Goal: Task Accomplishment & Management: Manage account settings

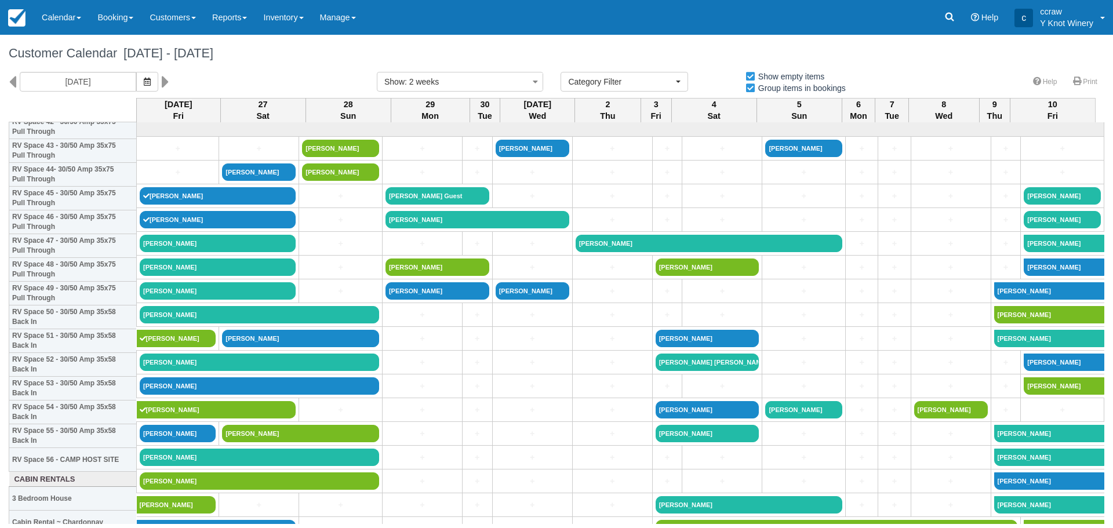
select select
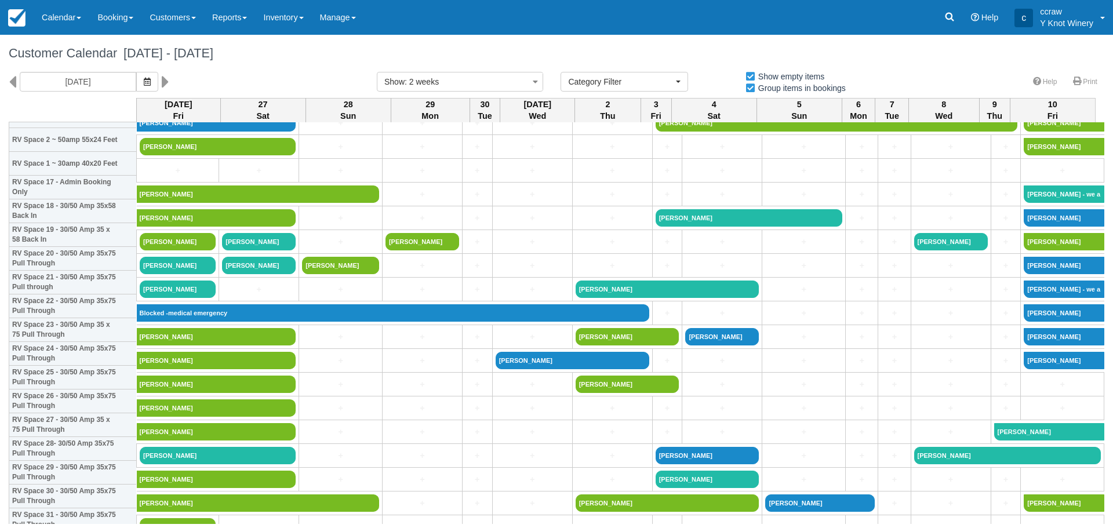
scroll to position [174, 0]
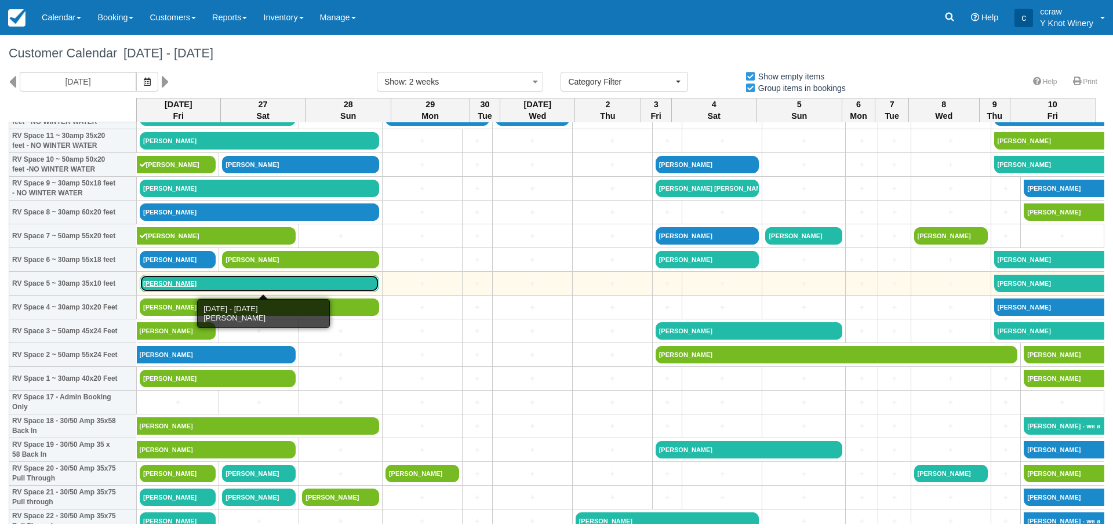
click at [158, 282] on link "[PERSON_NAME]" at bounding box center [259, 283] width 239 height 17
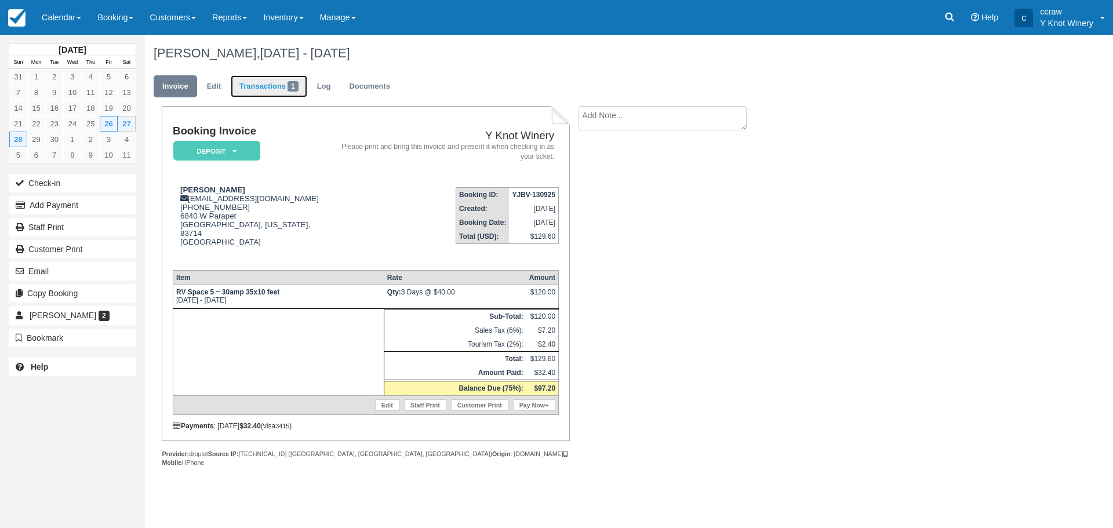
click at [258, 90] on link "Transactions 1" at bounding box center [269, 86] width 77 height 23
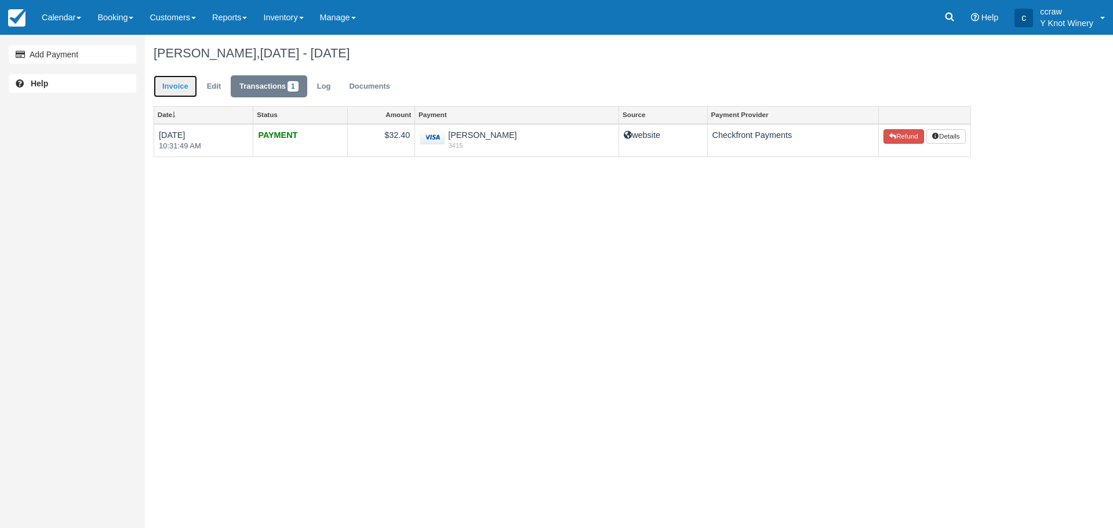
click at [173, 89] on link "Invoice" at bounding box center [175, 86] width 43 height 23
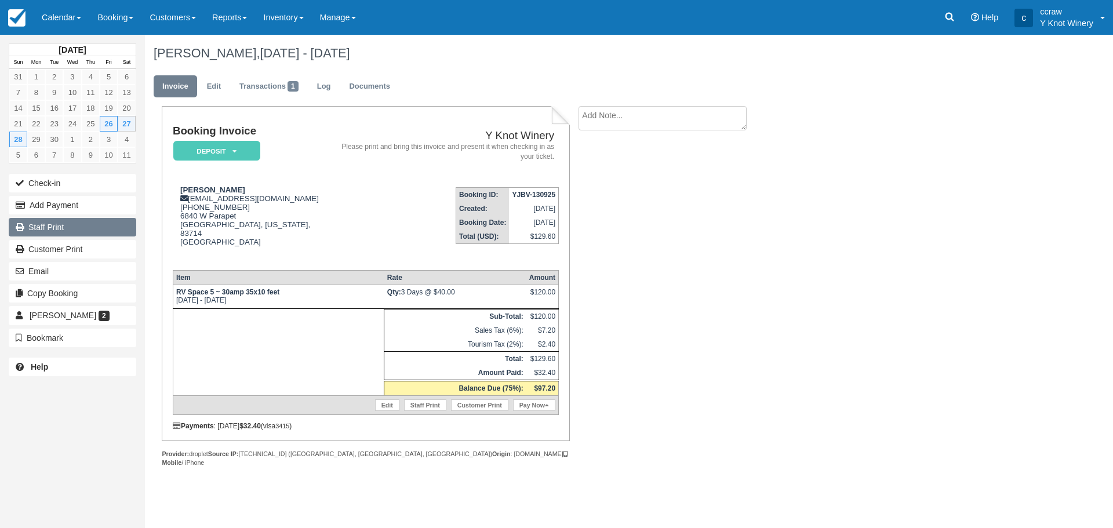
click at [40, 235] on link "Staff Print" at bounding box center [73, 227] width 128 height 19
click at [209, 90] on link "Edit" at bounding box center [213, 86] width 31 height 23
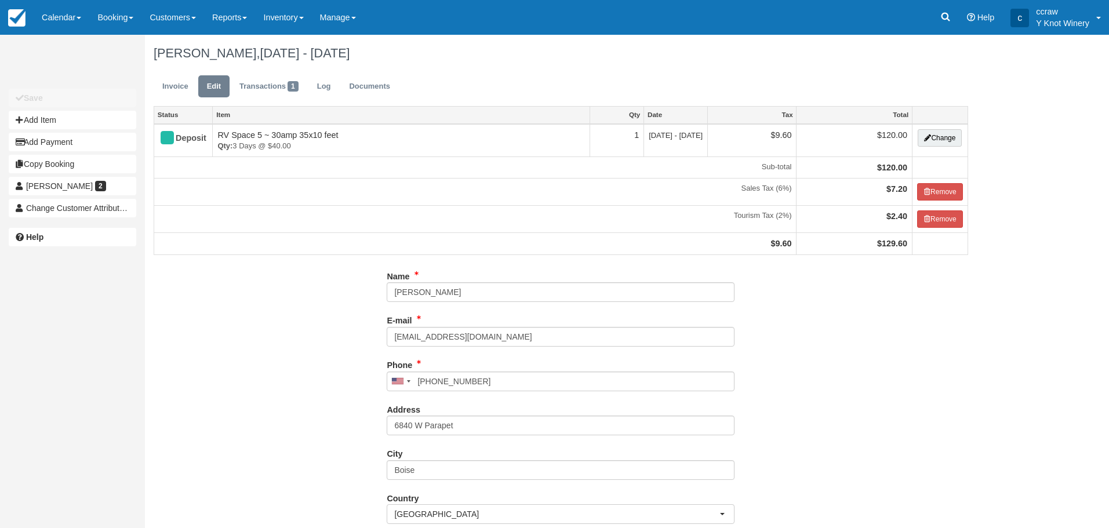
type input "[PHONE_NUMBER]"
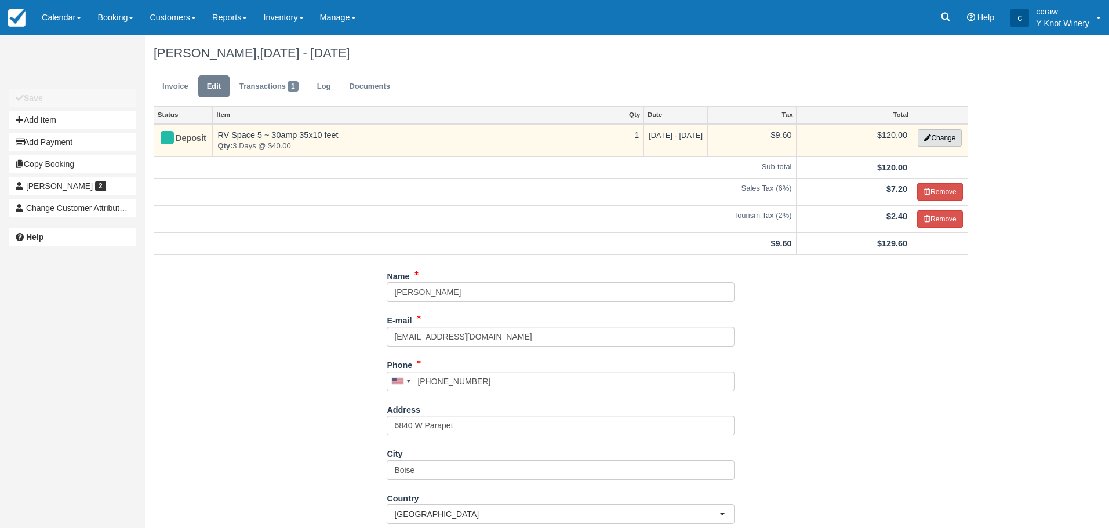
click at [957, 137] on button "Change" at bounding box center [939, 137] width 44 height 17
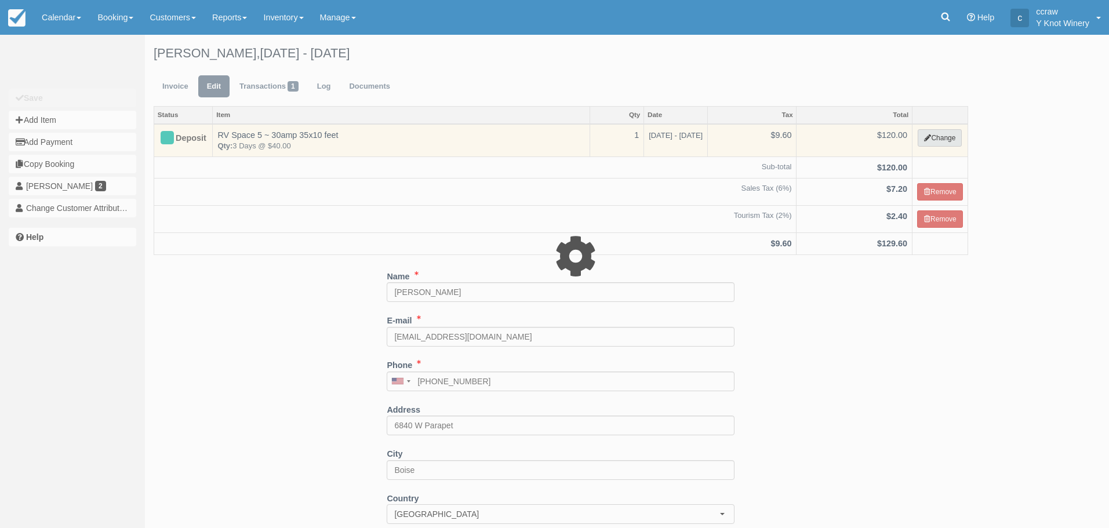
select select "3"
type input "120.00"
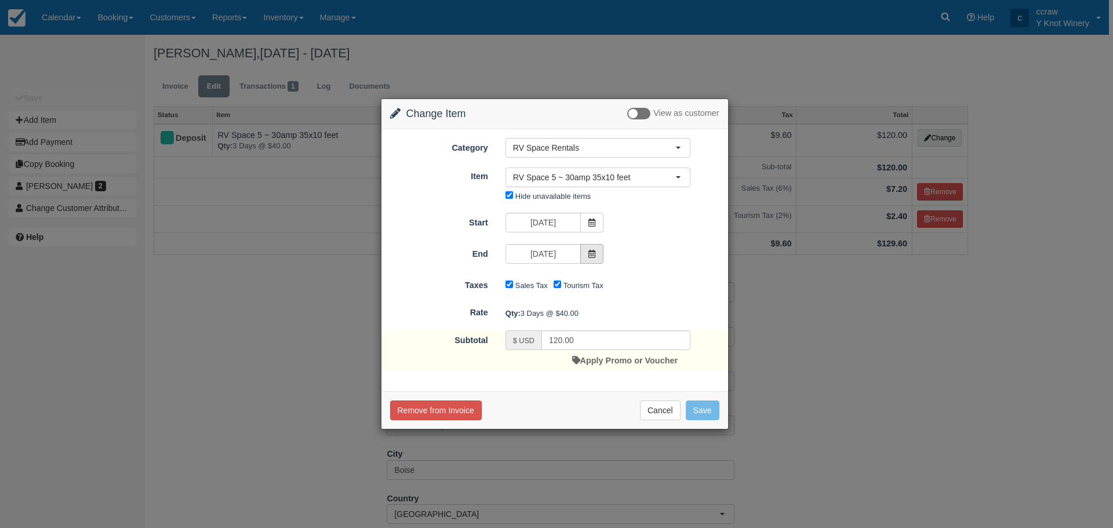
click at [588, 252] on icon at bounding box center [592, 254] width 8 height 8
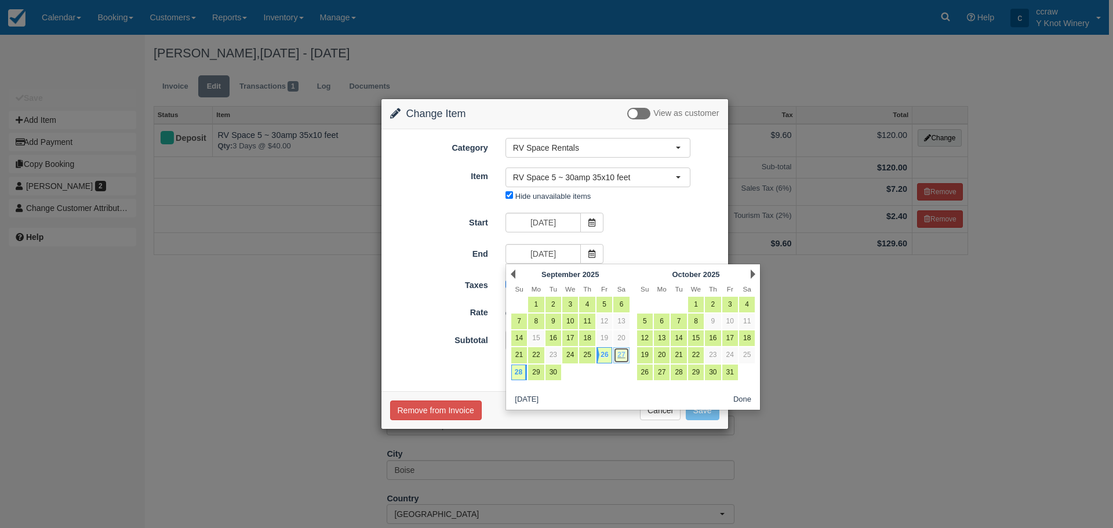
click at [617, 355] on link "27" at bounding box center [621, 355] width 16 height 16
type input "[DATE]"
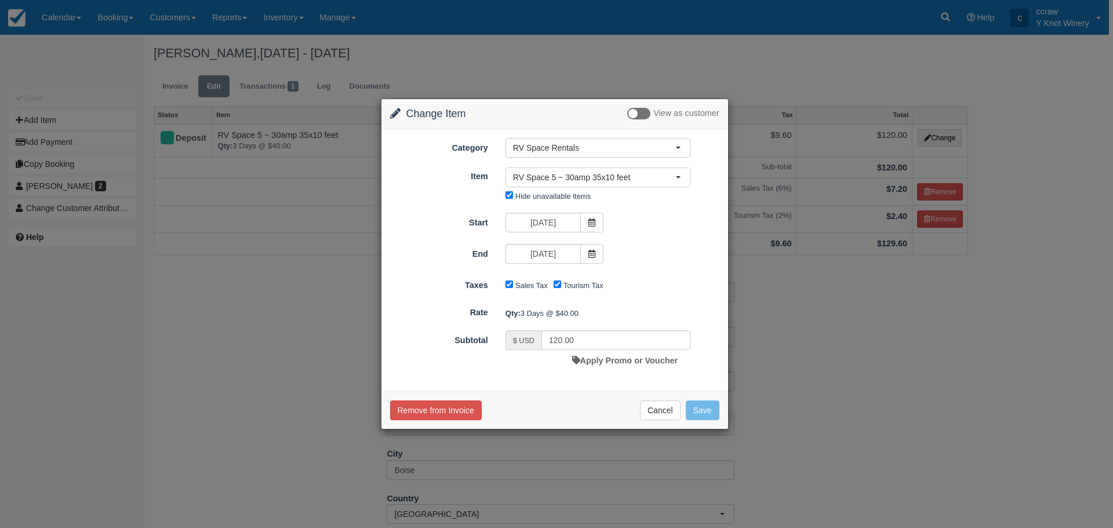
type input "80.00"
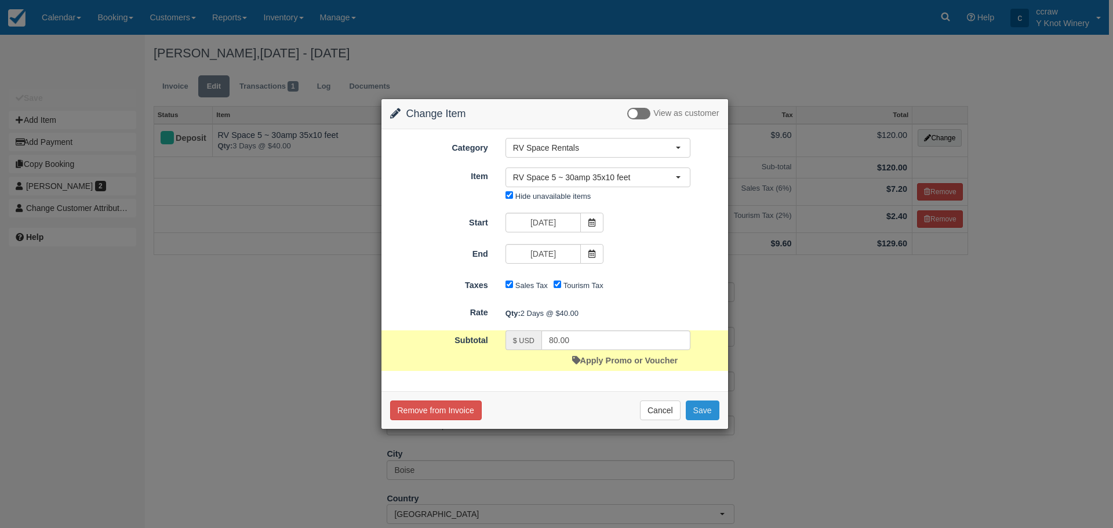
click at [705, 410] on button "Save" at bounding box center [703, 410] width 34 height 20
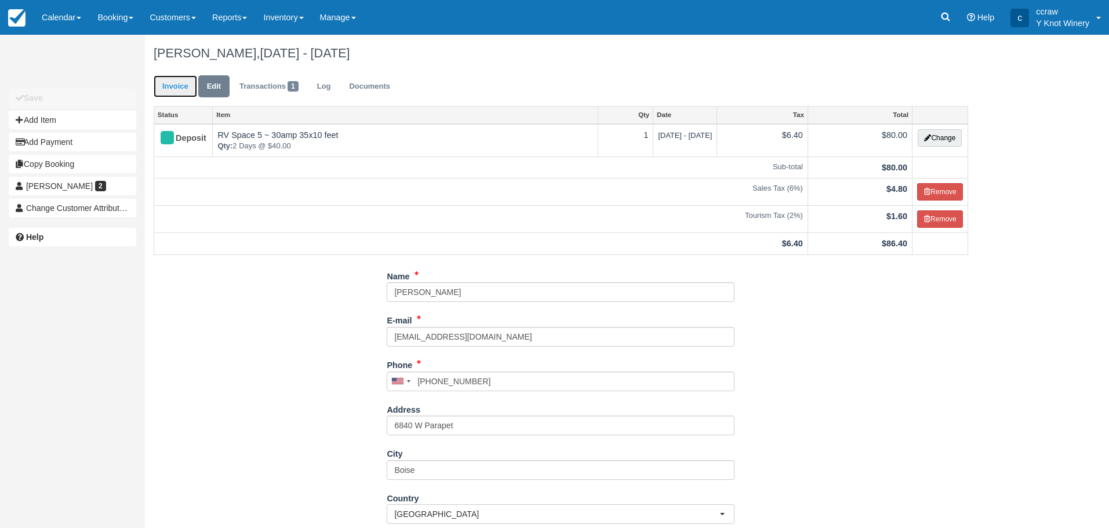
click at [173, 90] on link "Invoice" at bounding box center [175, 86] width 43 height 23
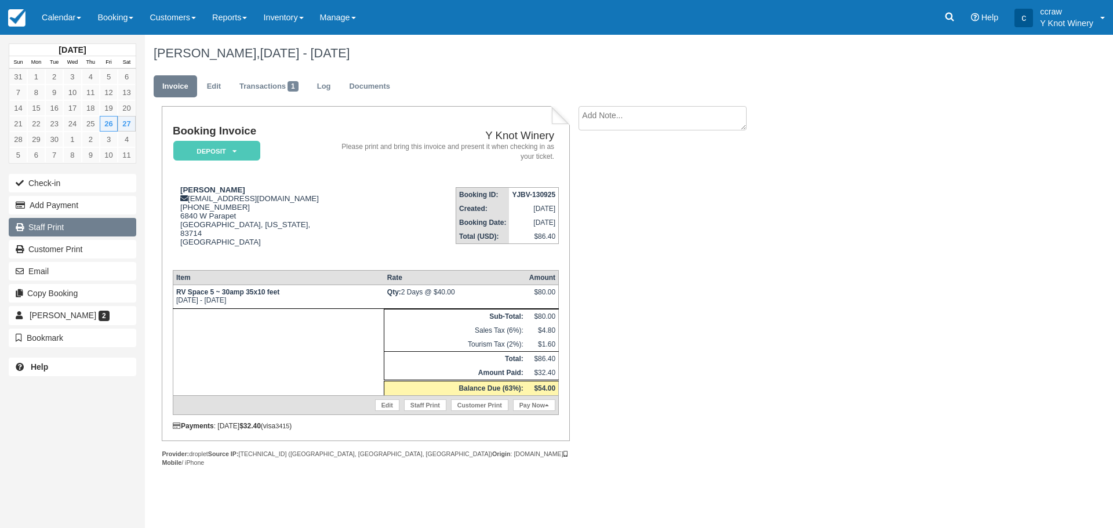
click at [77, 225] on link "Staff Print" at bounding box center [73, 227] width 128 height 19
click at [277, 94] on link "Transactions 1" at bounding box center [269, 86] width 77 height 23
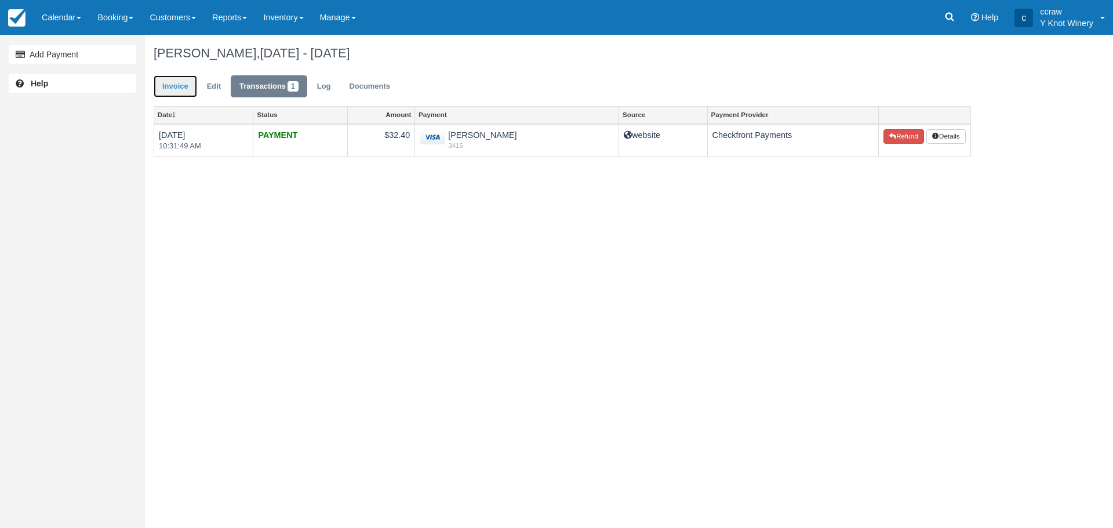
click at [176, 86] on link "Invoice" at bounding box center [175, 86] width 43 height 23
